Goal: Use online tool/utility: Use online tool/utility

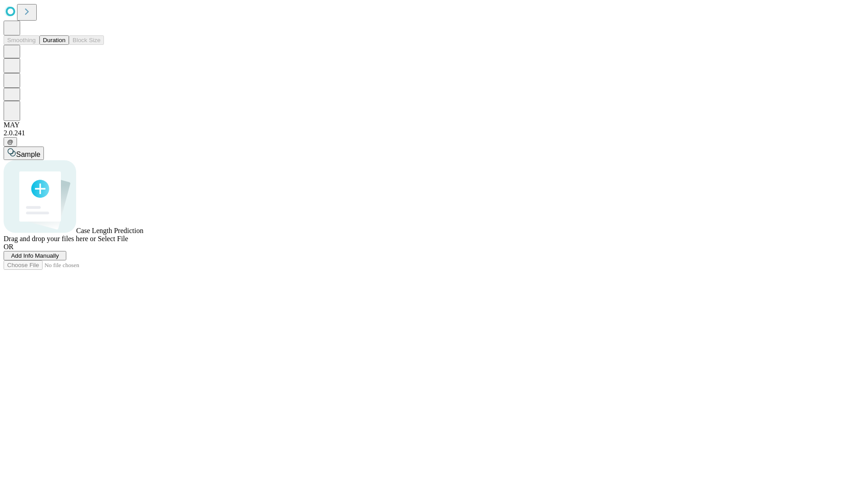
click at [65, 45] on button "Duration" at bounding box center [54, 39] width 30 height 9
click at [59, 259] on span "Add Info Manually" at bounding box center [35, 255] width 48 height 7
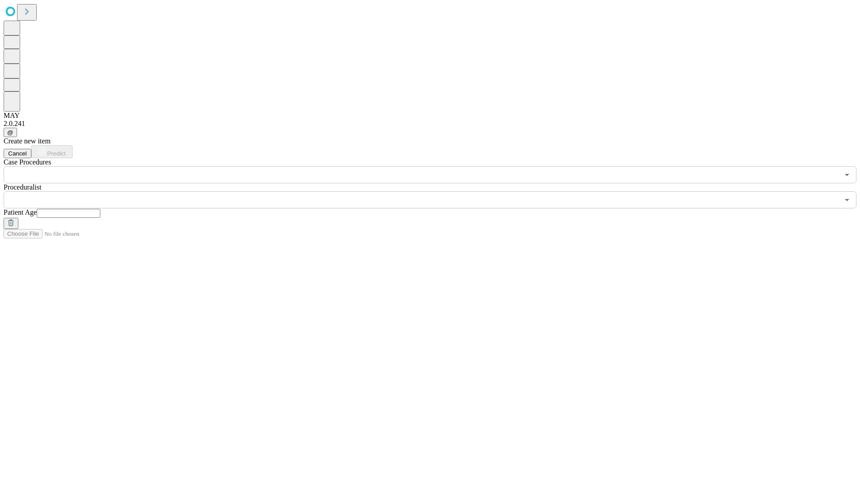
click at [100, 209] on input "text" at bounding box center [69, 213] width 64 height 9
type input "**"
click at [436, 191] on input "text" at bounding box center [422, 199] width 836 height 17
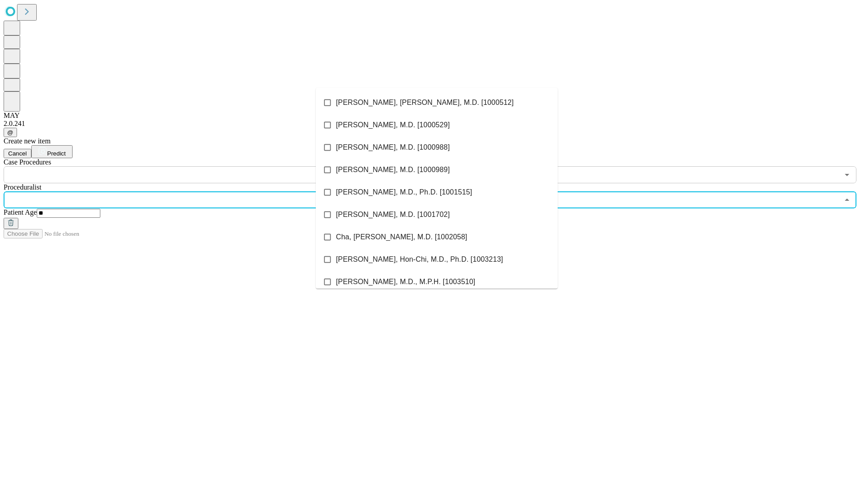
click at [437, 103] on li "[PERSON_NAME], [PERSON_NAME], M.D. [1000512]" at bounding box center [437, 102] width 242 height 22
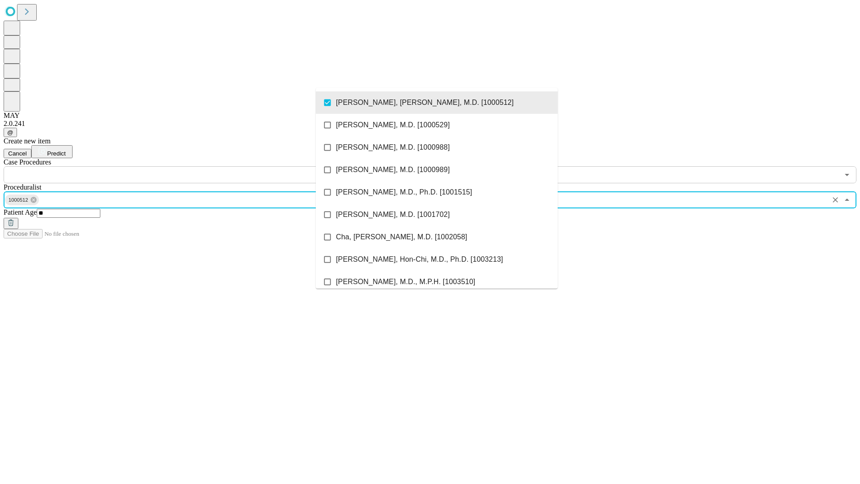
click at [188, 166] on input "text" at bounding box center [422, 174] width 836 height 17
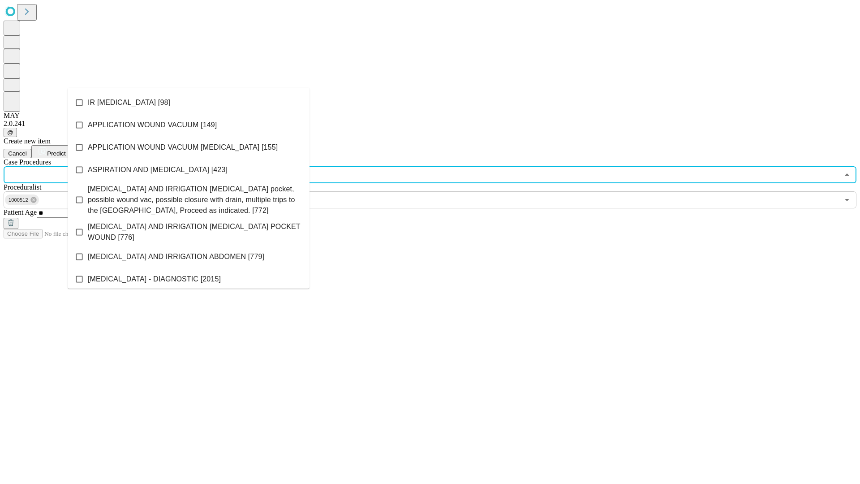
click at [189, 103] on li "IR [MEDICAL_DATA] [98]" at bounding box center [189, 102] width 242 height 22
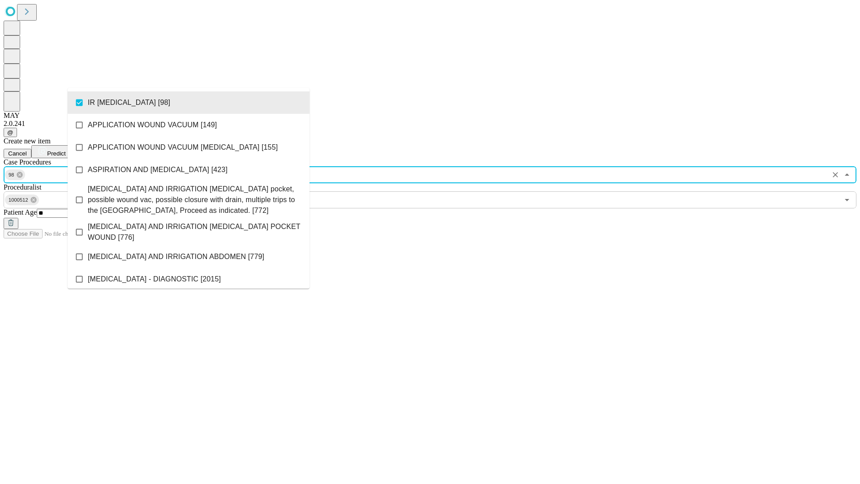
click at [65, 150] on span "Predict" at bounding box center [56, 153] width 18 height 7
